Goal: Task Accomplishment & Management: Manage account settings

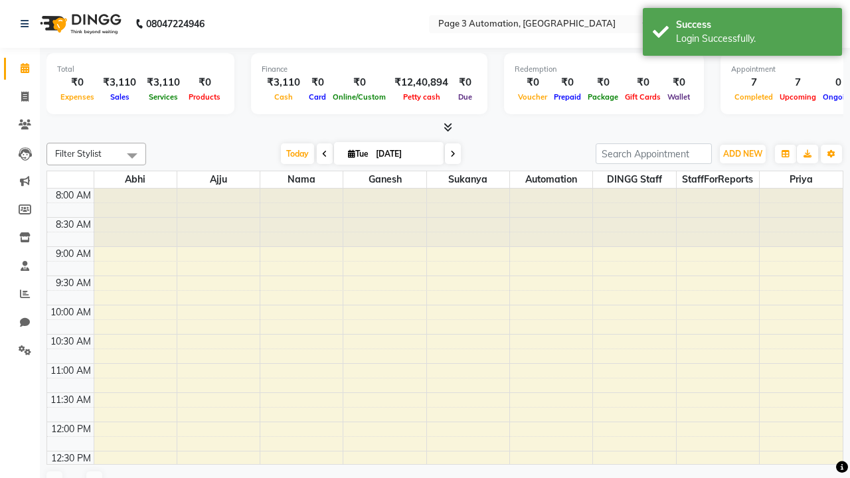
select select "en"
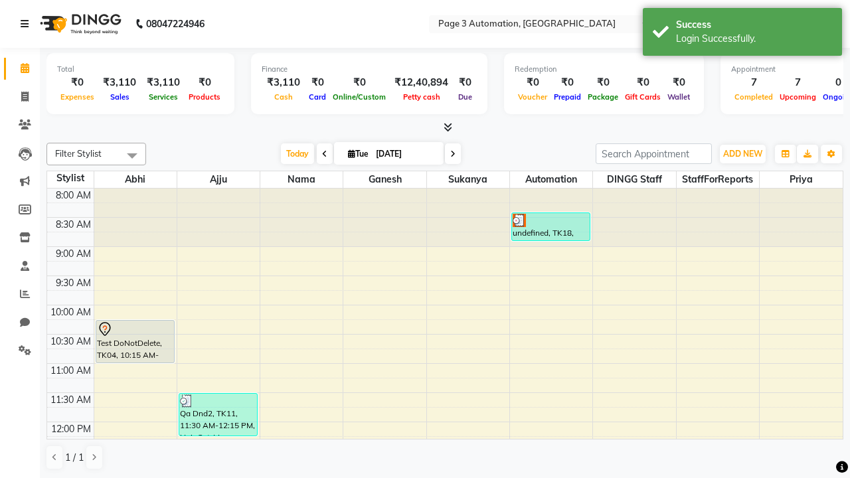
click at [27, 24] on icon at bounding box center [25, 23] width 8 height 9
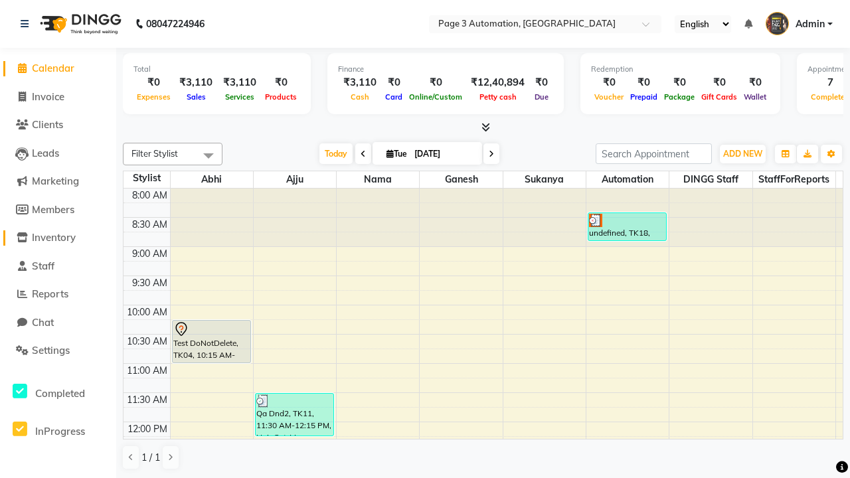
click at [58, 238] on span "Inventory" at bounding box center [54, 237] width 44 height 13
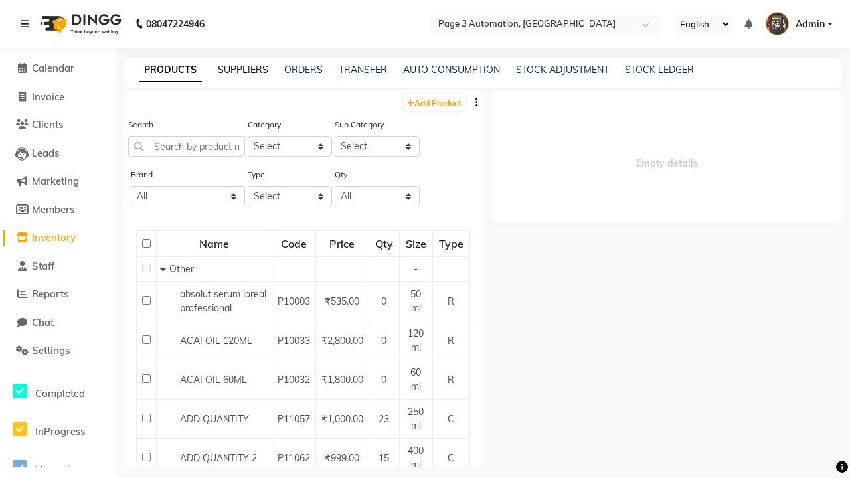
click at [243, 70] on link "SUPPLIERS" at bounding box center [243, 70] width 50 height 12
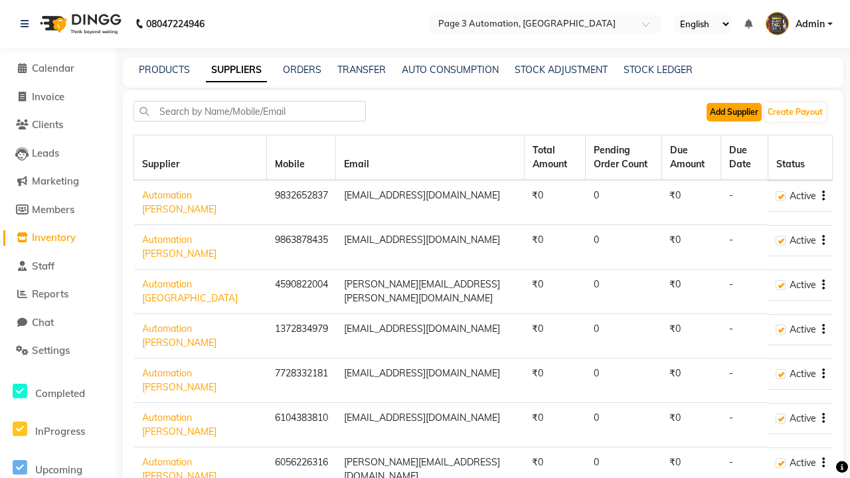
click at [734, 112] on button "Add Supplier" at bounding box center [734, 112] width 55 height 19
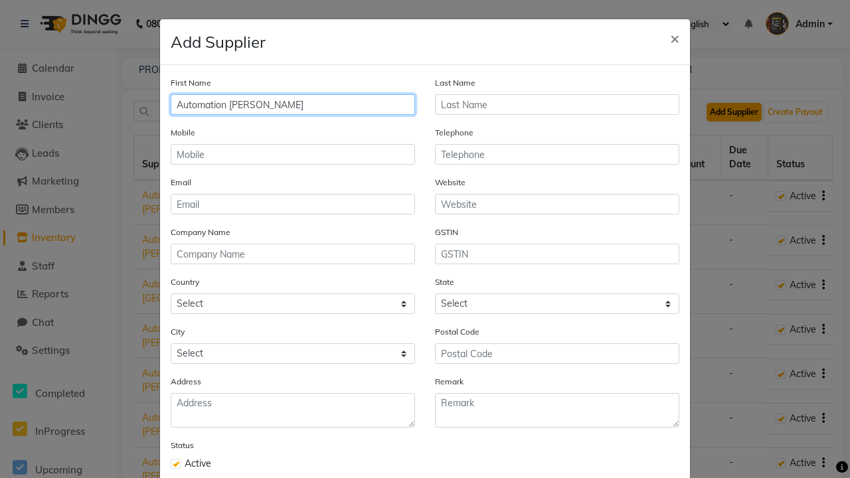
type input "Automation [PERSON_NAME]"
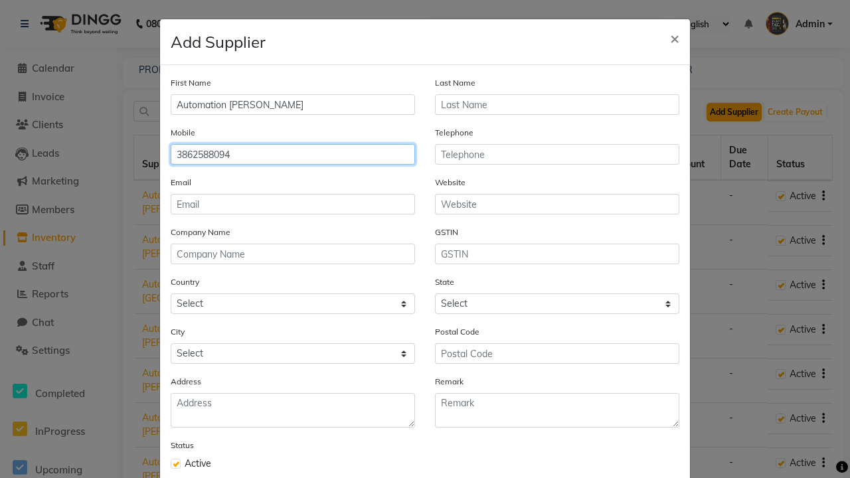
type input "3862588094"
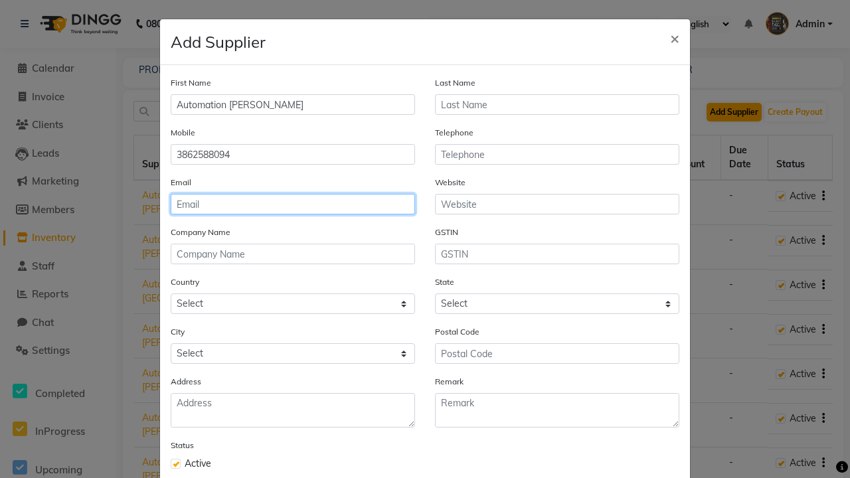
type input "[PERSON_NAME][EMAIL_ADDRESS][DOMAIN_NAME]"
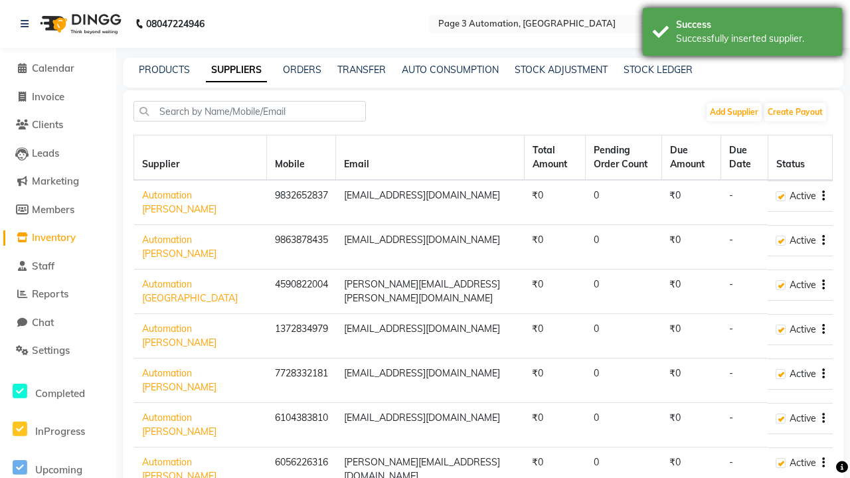
click at [743, 34] on div "Successfully inserted supplier." at bounding box center [754, 39] width 156 height 14
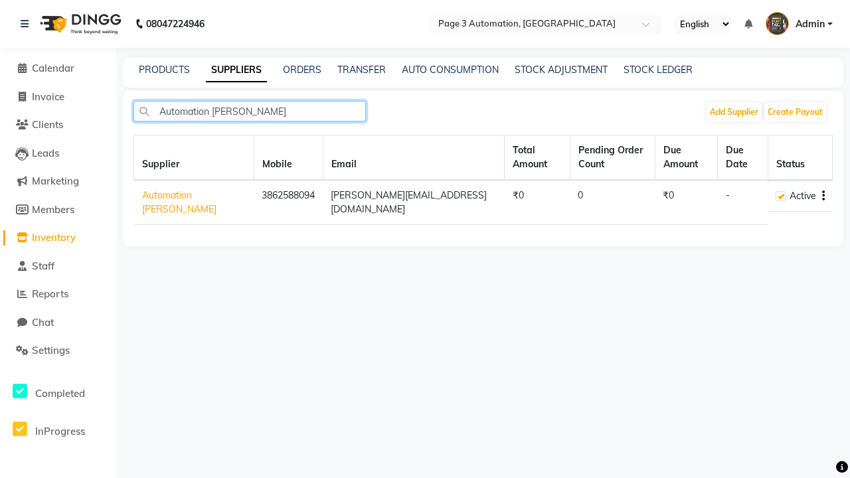
type input "Automation [PERSON_NAME]"
click at [823, 196] on icon "button" at bounding box center [824, 196] width 3 height 1
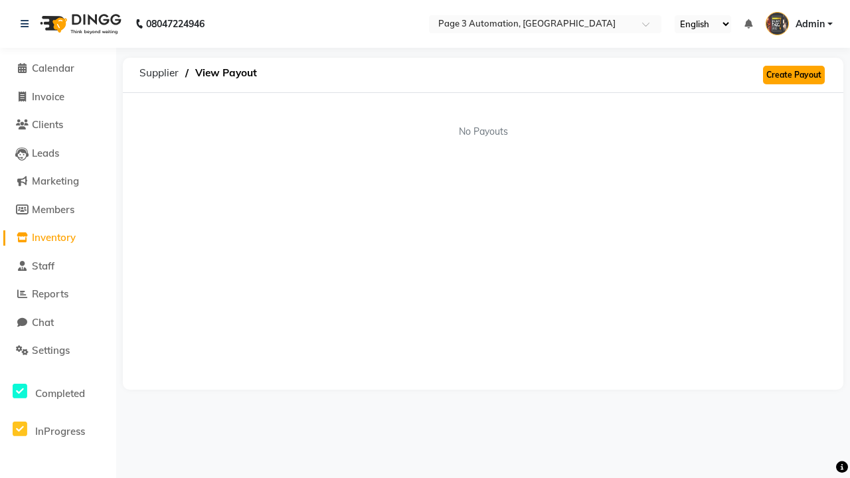
click at [794, 75] on link "Create Payout" at bounding box center [794, 75] width 62 height 19
select select "5765"
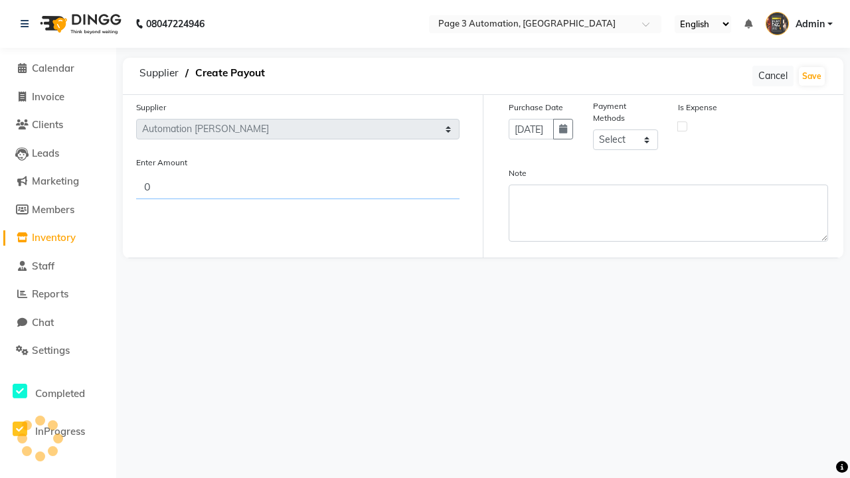
type input "481"
select select "1"
type input "481"
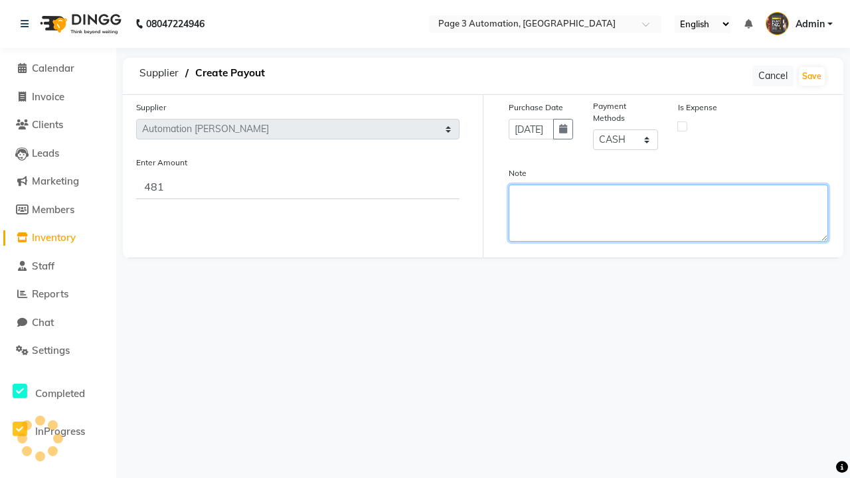
type textarea "This payout is created by automation"
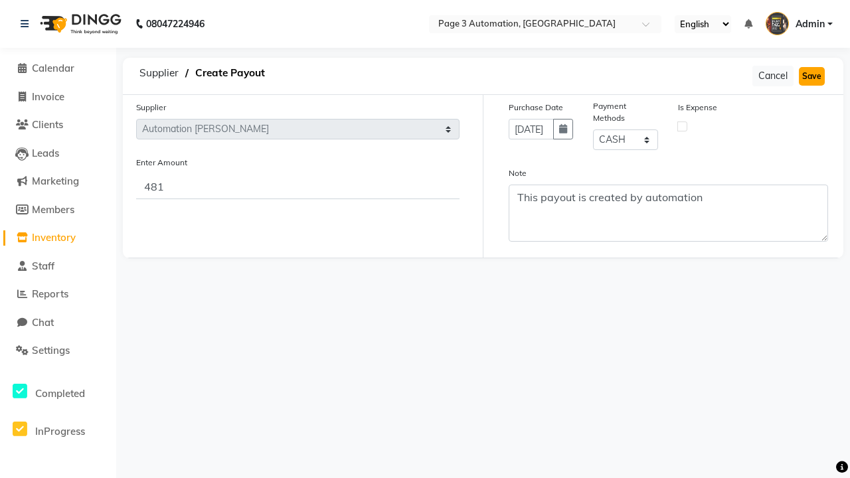
click at [812, 76] on button "Save" at bounding box center [812, 76] width 26 height 19
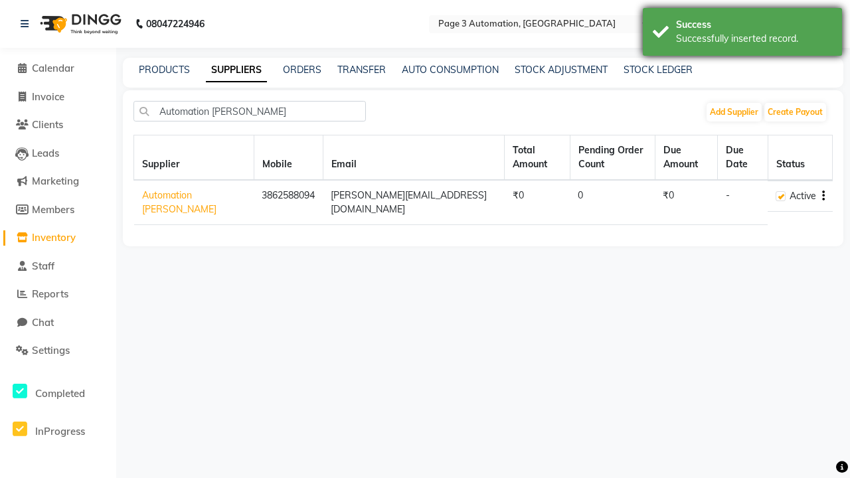
click at [743, 34] on div "Successfully inserted record." at bounding box center [754, 39] width 156 height 14
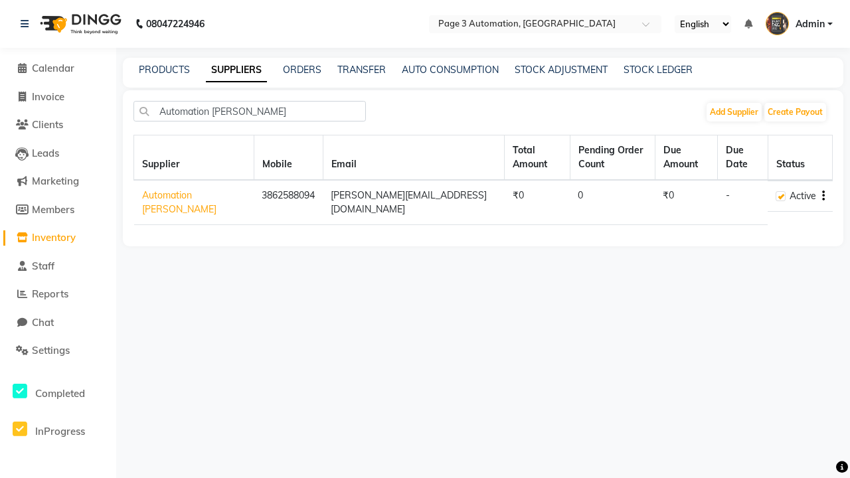
click at [823, 196] on icon "button" at bounding box center [824, 196] width 3 height 1
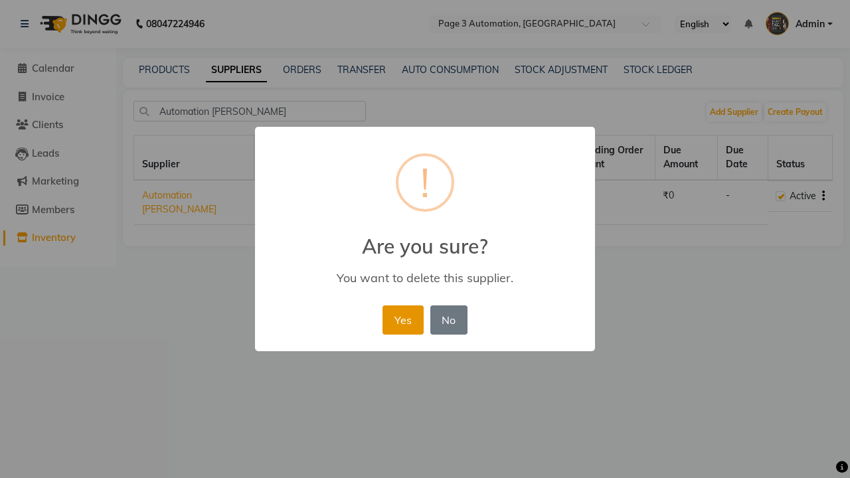
click at [403, 320] on button "Yes" at bounding box center [403, 320] width 41 height 29
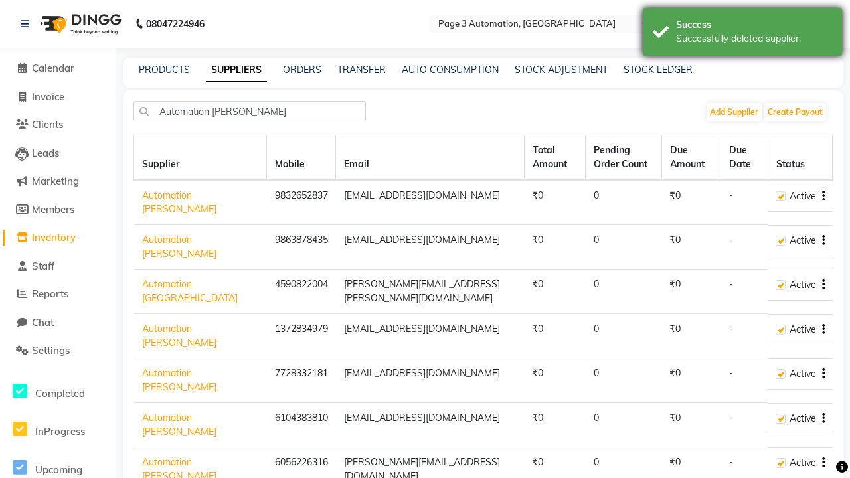
click at [743, 34] on div "Successfully deleted supplier." at bounding box center [754, 39] width 156 height 14
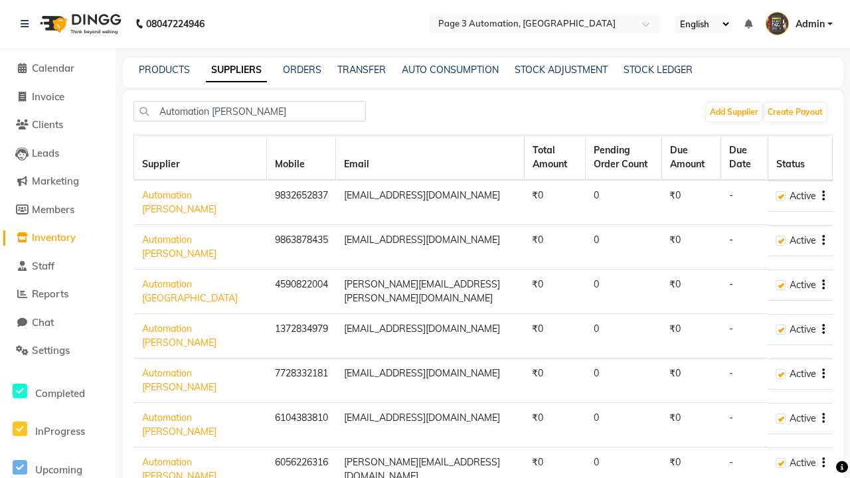
click at [799, 24] on span "Admin" at bounding box center [810, 24] width 29 height 14
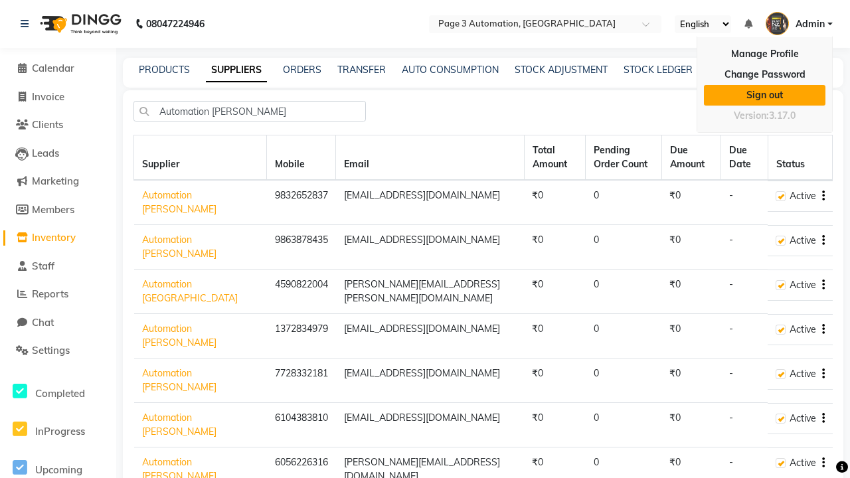
click at [765, 95] on link "Sign out" at bounding box center [765, 95] width 122 height 21
